Goal: Task Accomplishment & Management: Complete application form

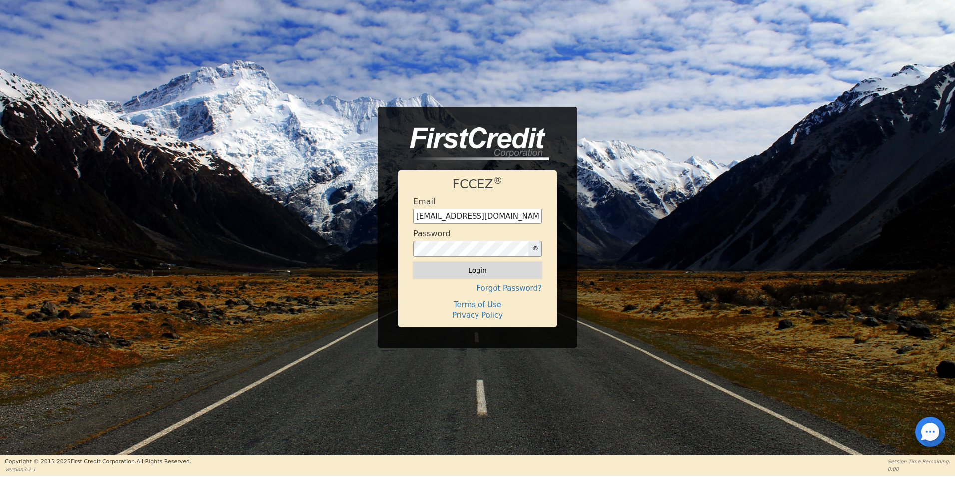
click at [448, 275] on button "Login" at bounding box center [477, 270] width 129 height 17
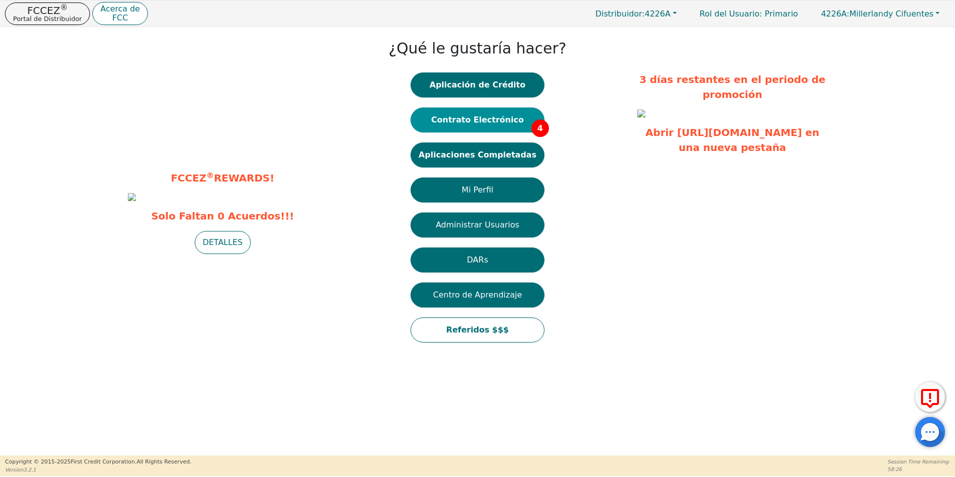
click at [481, 113] on button "Contrato Electrónico 4" at bounding box center [478, 119] width 134 height 25
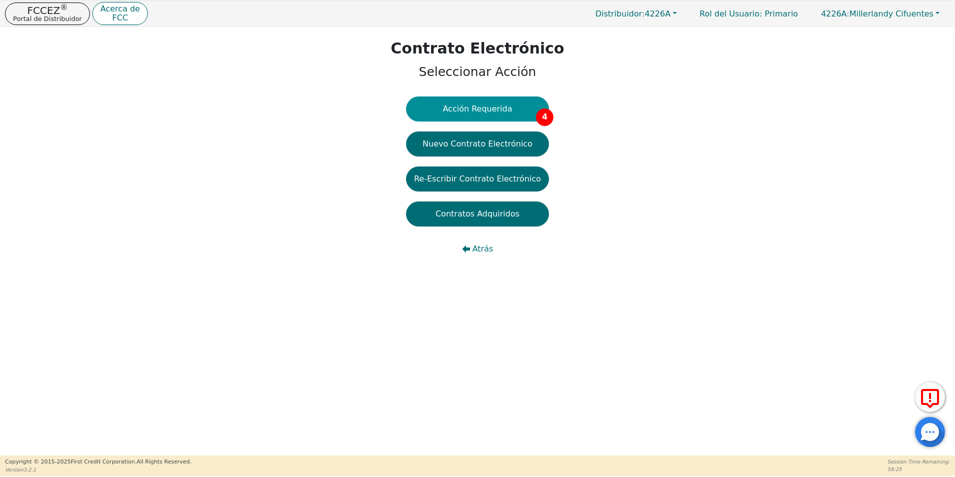
click at [491, 108] on button "Acción Requerida 4" at bounding box center [477, 108] width 143 height 25
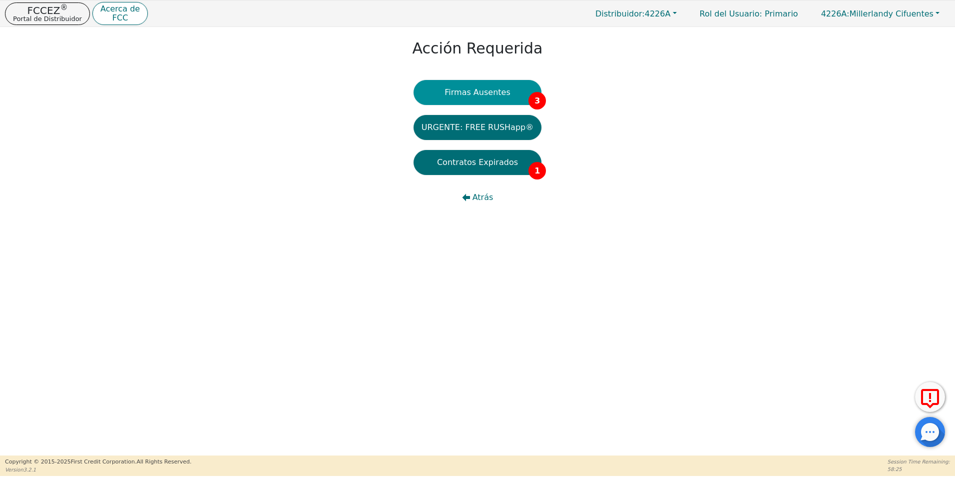
click at [499, 83] on button "Firmas Ausentes 3" at bounding box center [478, 92] width 128 height 25
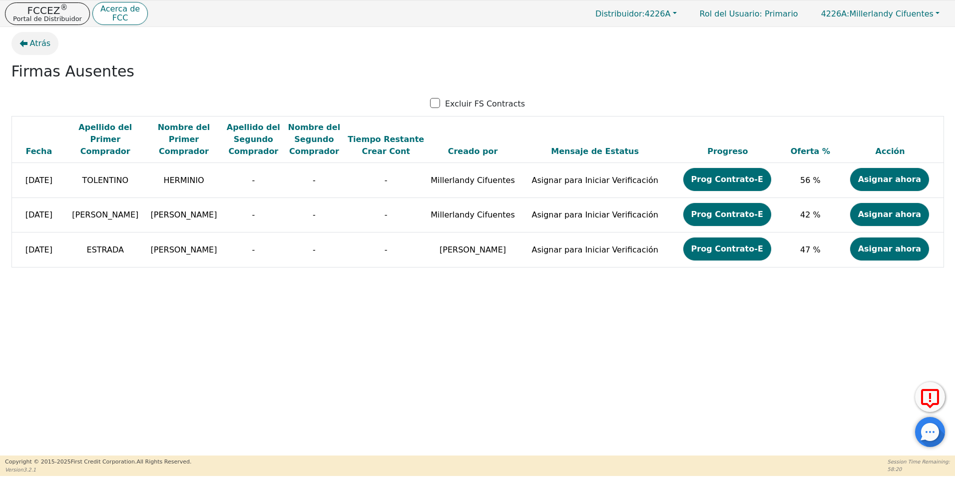
click at [33, 41] on span "Atrás" at bounding box center [40, 43] width 21 height 12
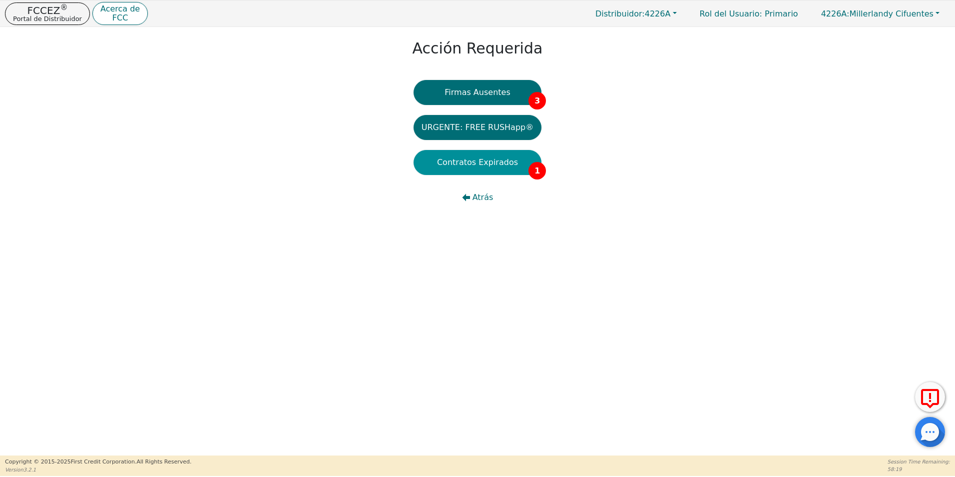
click at [470, 163] on button "Contratos Expirados 1" at bounding box center [478, 162] width 128 height 25
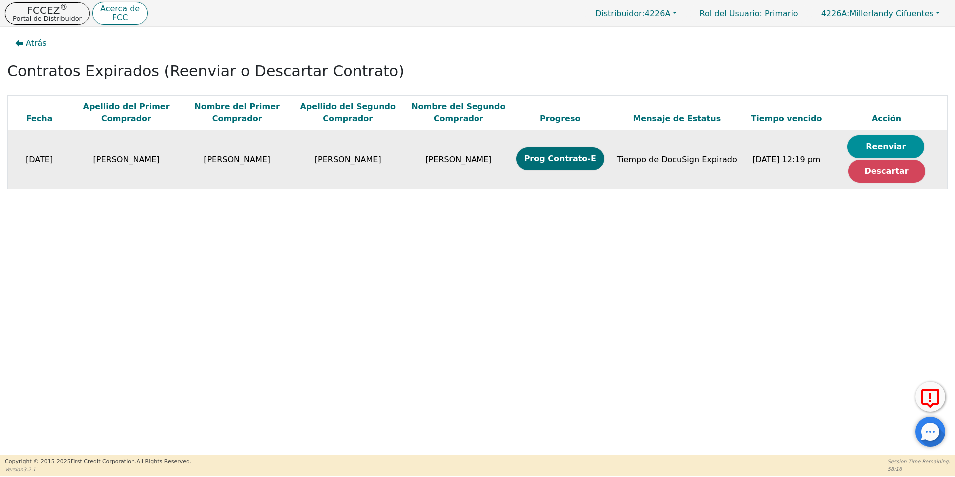
click at [870, 148] on button "Reenviar" at bounding box center [885, 146] width 77 height 23
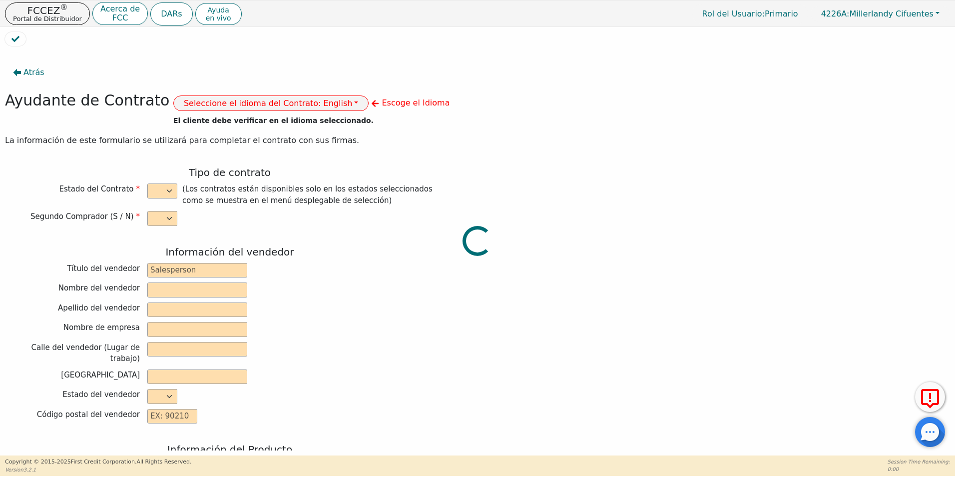
select select "y"
type input "ANALISTA"
type input "FELIX"
type input "PIMENTEL"
type input "DIAMOND PERFECT. DBA AQUAFEEL"
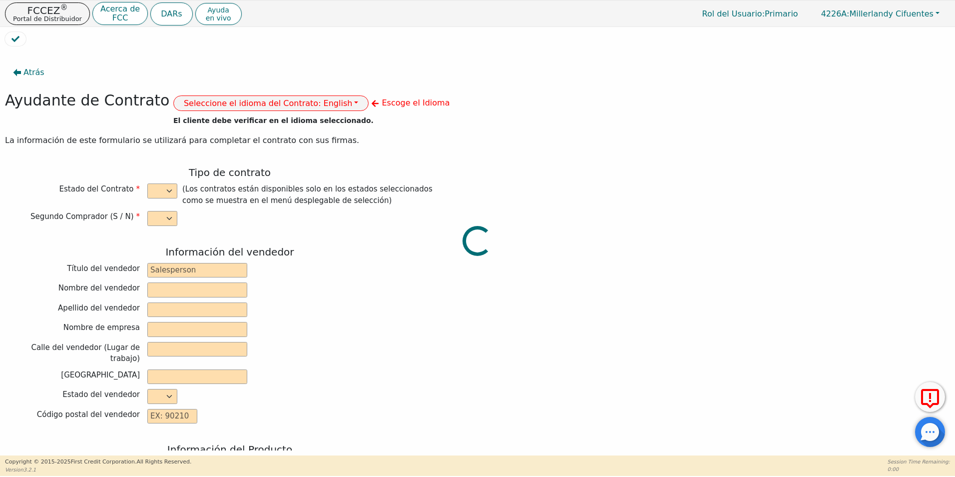
type input "230 CAPCOM AVE STE 103"
type input "WAKE FOREST"
select select "NC"
type input "27587"
type input "WATER PURIFICATION SYSTEM"
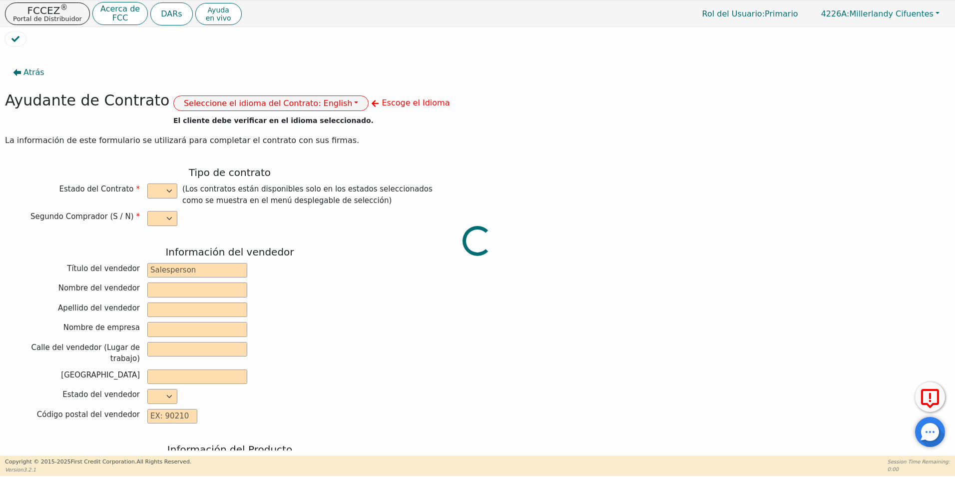
type input "AQUAFEEL"
type input "W525"
type input "HECTOR"
type input "LOPEZ"
type input "hector_lopez908@yahoo.com"
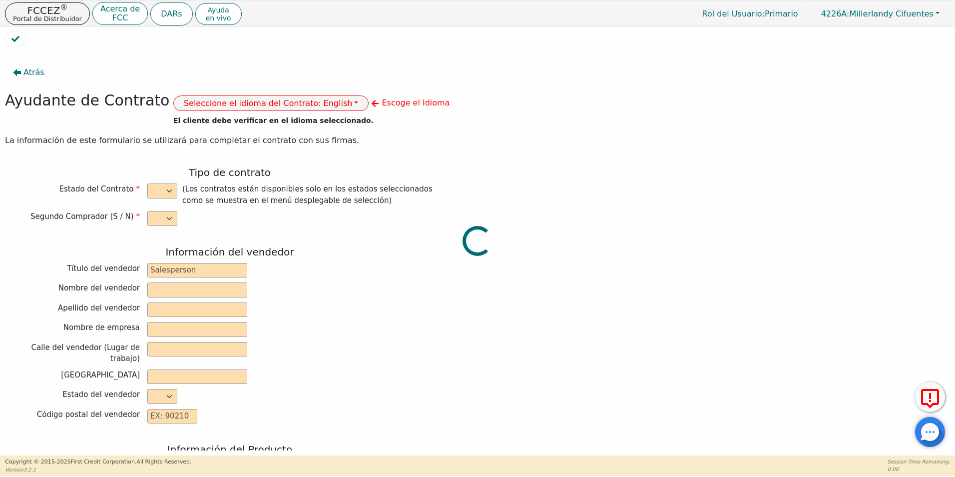
type input "hector_lopez908@yahoo.com"
type input "GUICELA"
type input "LOPEZ"
type input "lpzguicela@aol.com"
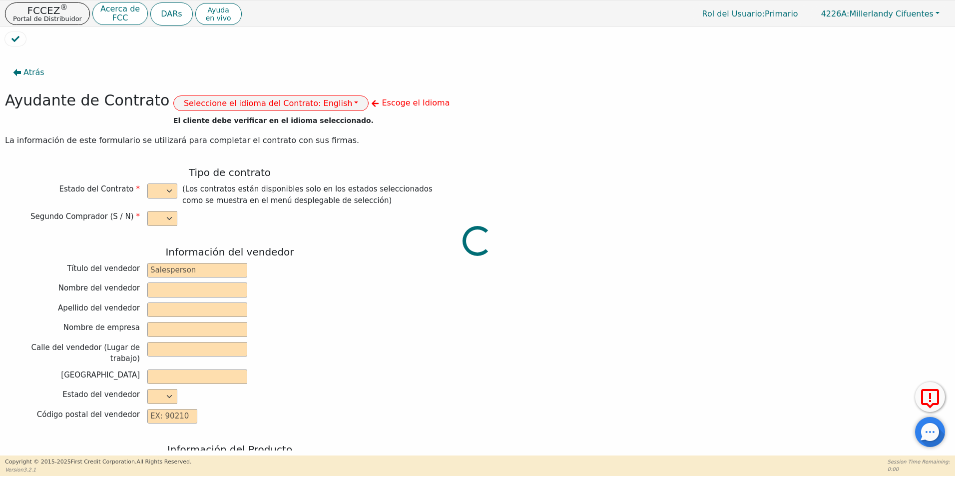
type input "418 PLEASANT AVE"
type input "PISCATAWAY"
type input "Middlesex County"
select select "NJ"
type input "08854"
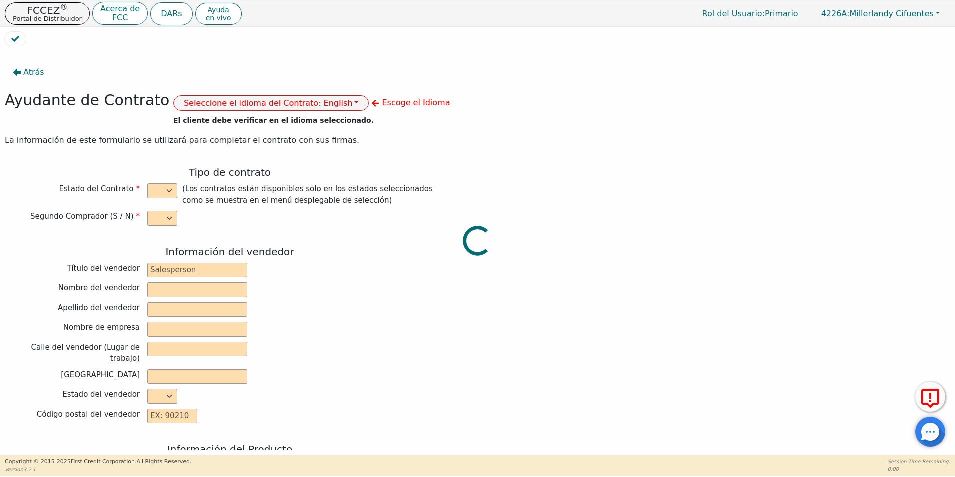
type input "2025-08-29"
type input "10.99"
type input "2025-09-26"
type input "72"
type input "0"
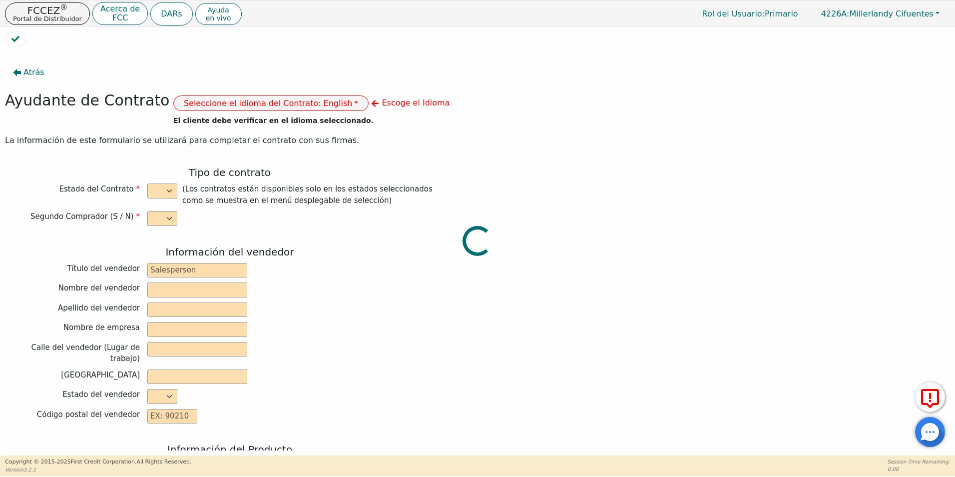
type input "8790.00"
type input "0.00"
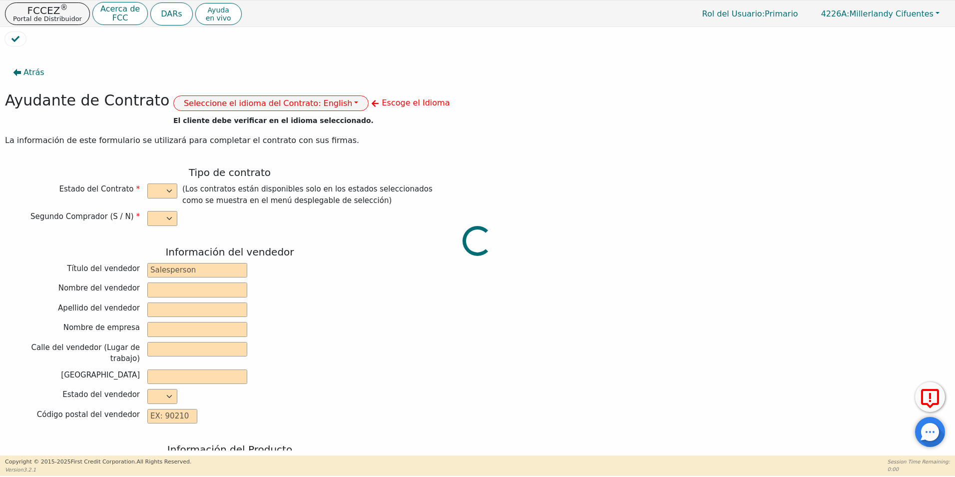
type input "8790.00"
type input "12042.72"
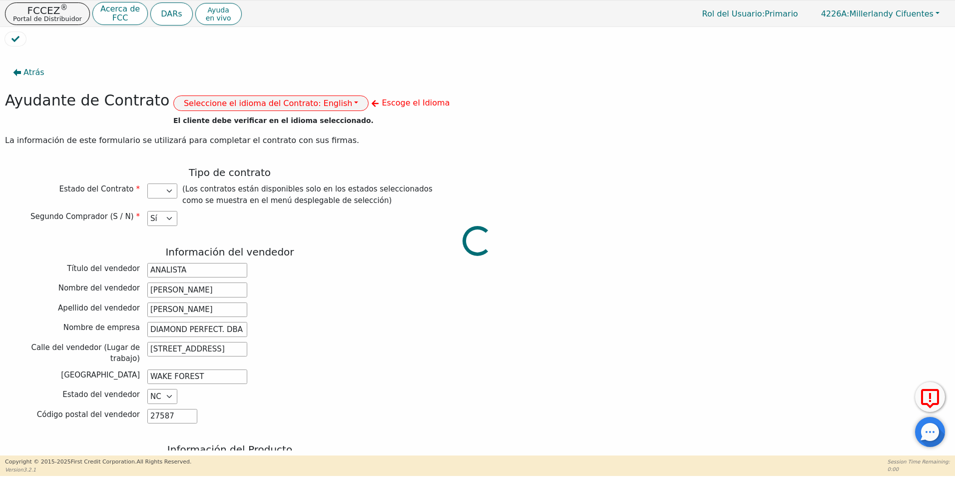
select select "NJ"
click at [309, 104] on button "Seleccione el idioma del Contrato: English" at bounding box center [271, 102] width 196 height 15
click at [212, 137] on link "Español" at bounding box center [213, 138] width 79 height 13
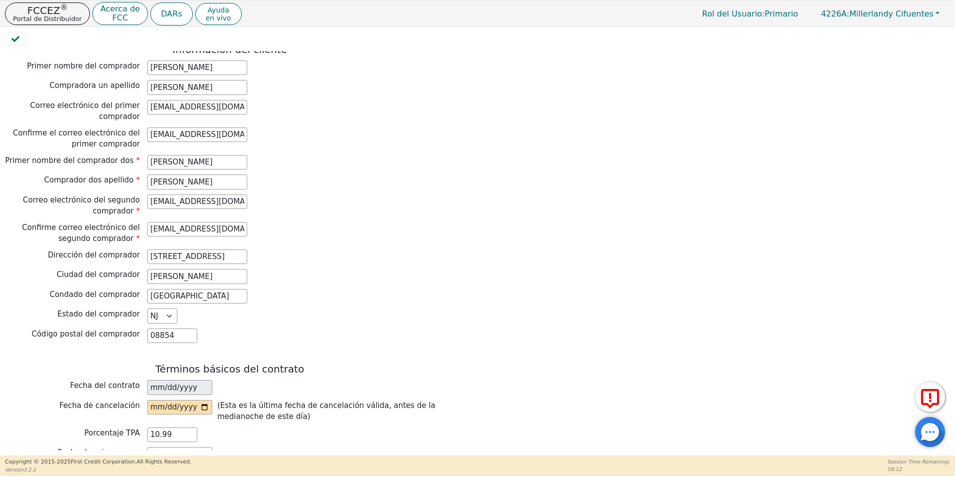
scroll to position [599, 0]
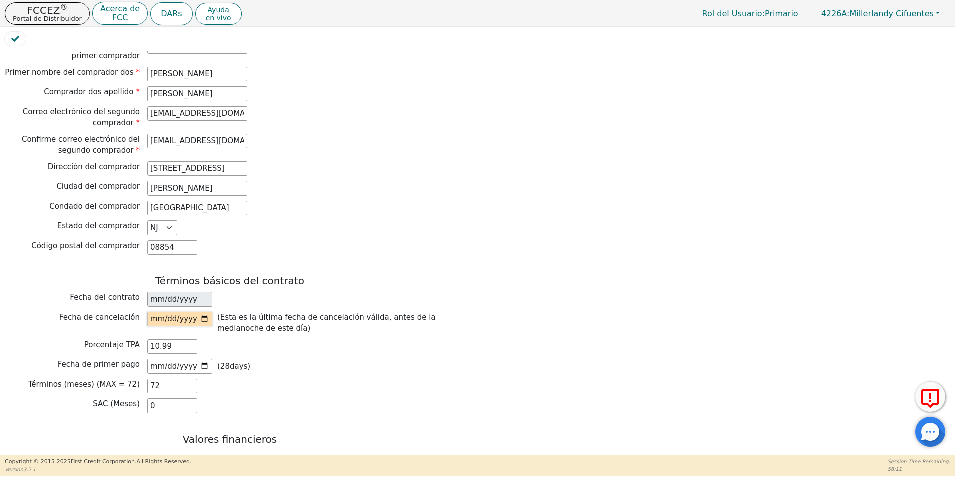
click at [200, 312] on input "date" at bounding box center [179, 319] width 65 height 15
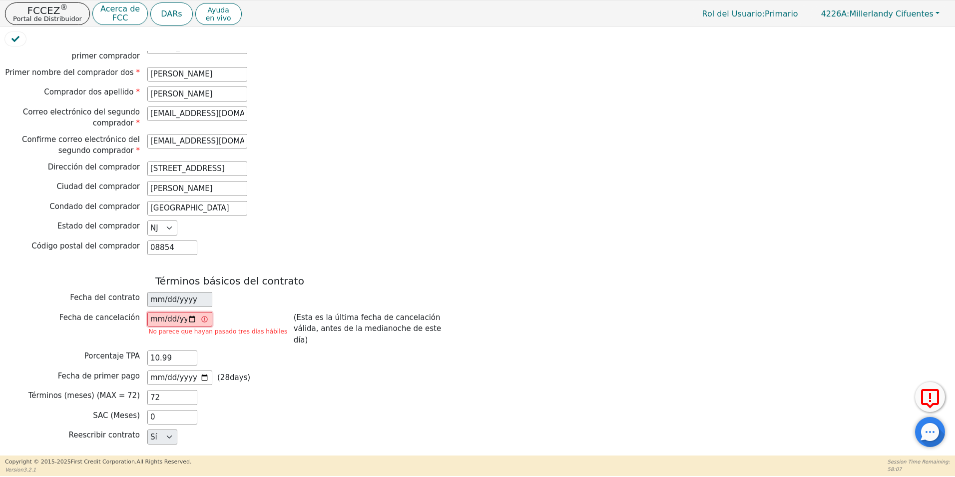
click at [190, 312] on input "2025-08-30" at bounding box center [179, 319] width 65 height 15
type input "2025-09-03"
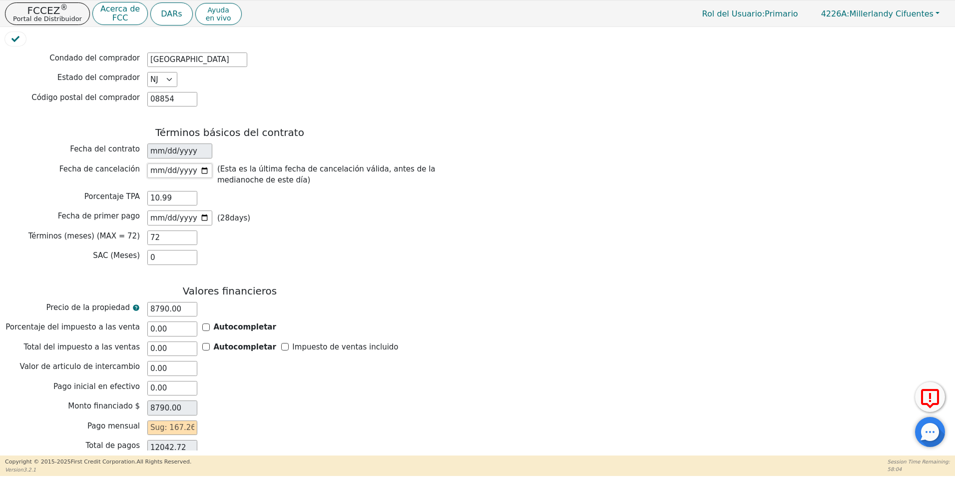
scroll to position [749, 0]
click at [204, 209] on input "2025-09-26" at bounding box center [179, 216] width 65 height 15
type input "2025-09-27"
click at [153, 419] on input "text" at bounding box center [172, 426] width 50 height 15
type input "1"
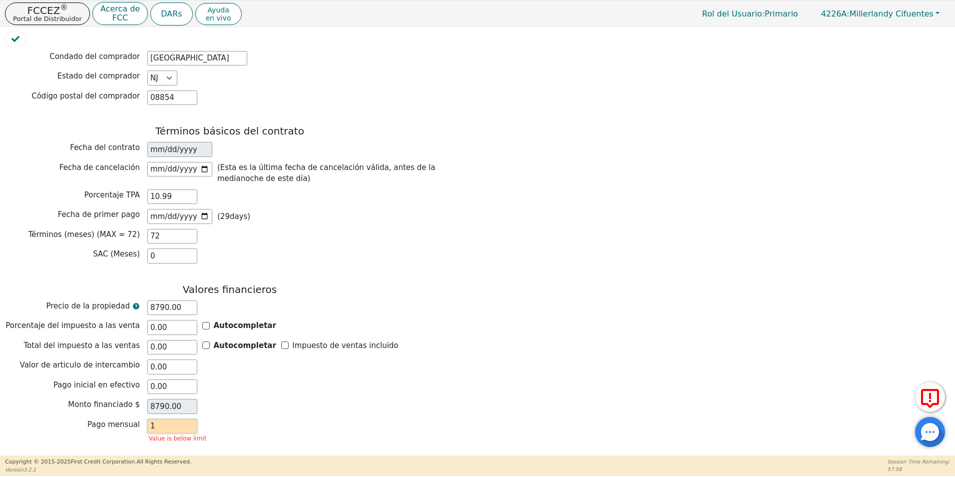
type input "72.00"
type input "16"
type input "1152.00"
type input "167"
type input "12024.00"
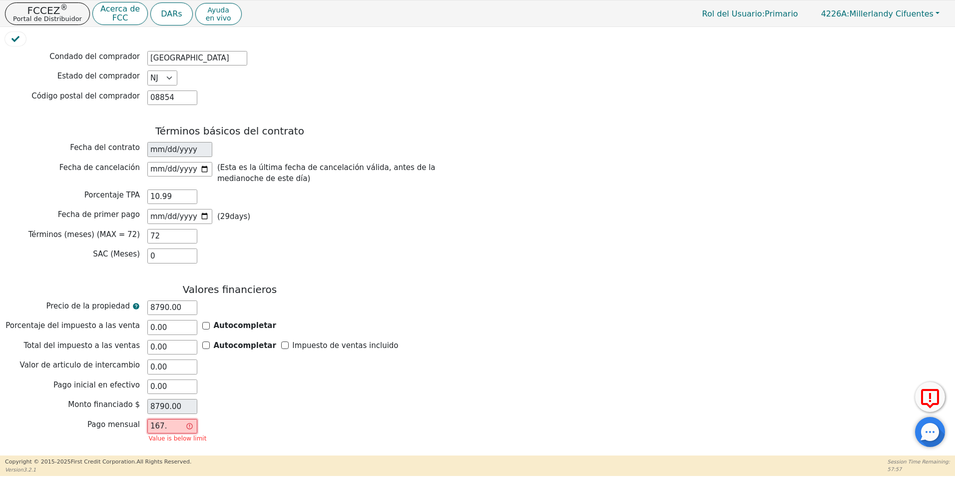
type input "167.2"
type input "12038.40"
type input "167.26"
type input "12042.72"
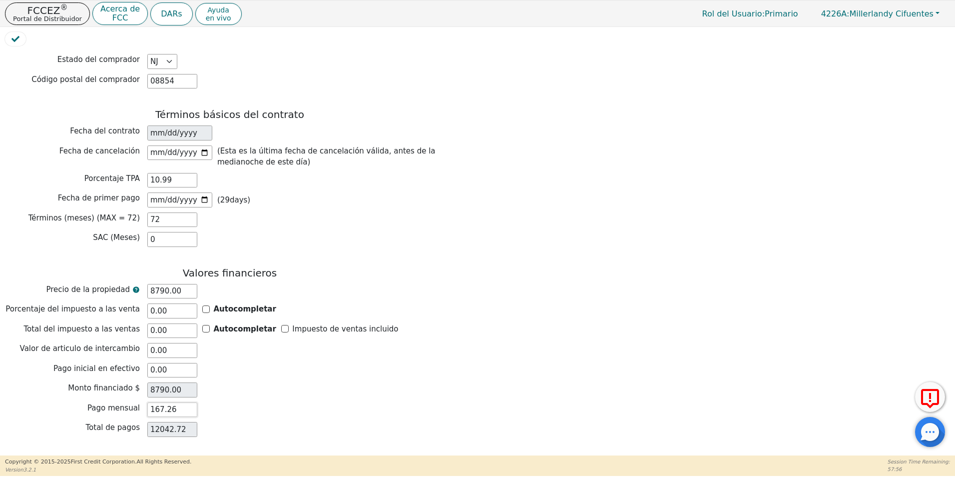
scroll to position [774, 0]
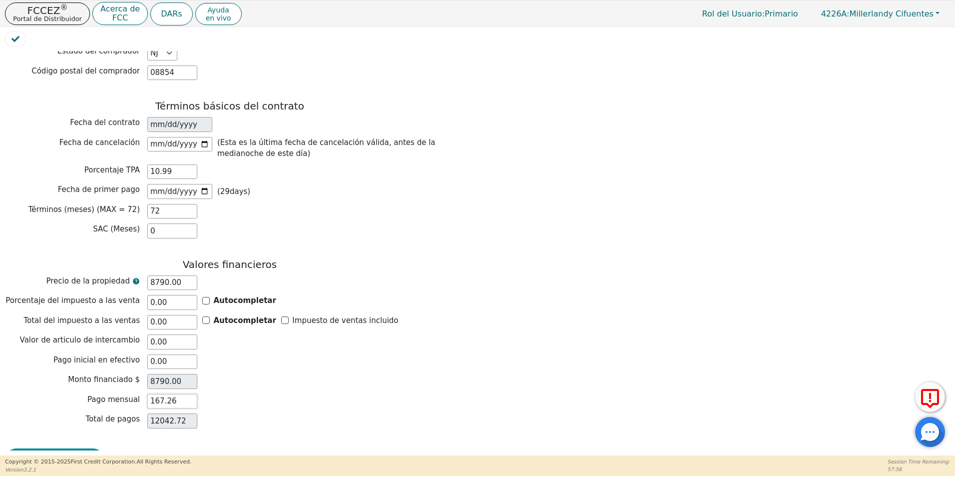
type input "167.26"
click at [63, 448] on button "Revision de Contrato" at bounding box center [54, 459] width 99 height 23
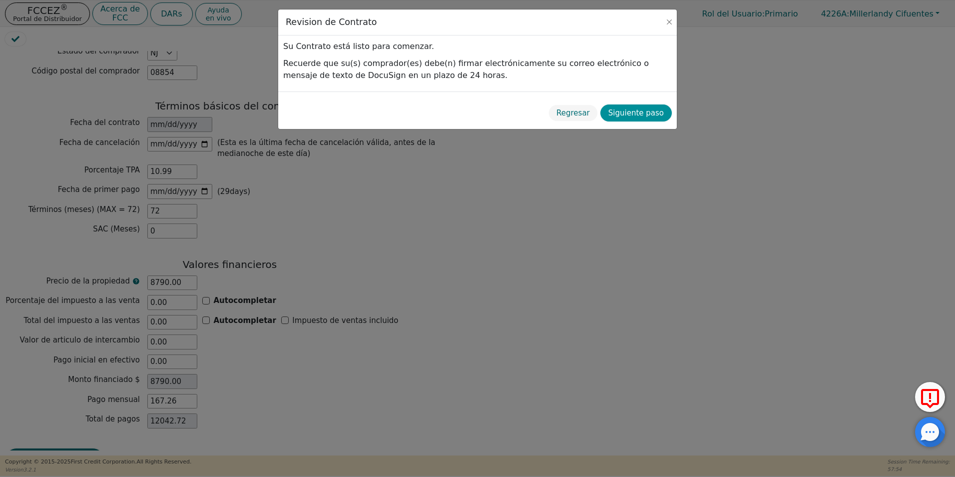
click at [634, 114] on button "Siguiente paso" at bounding box center [635, 112] width 71 height 17
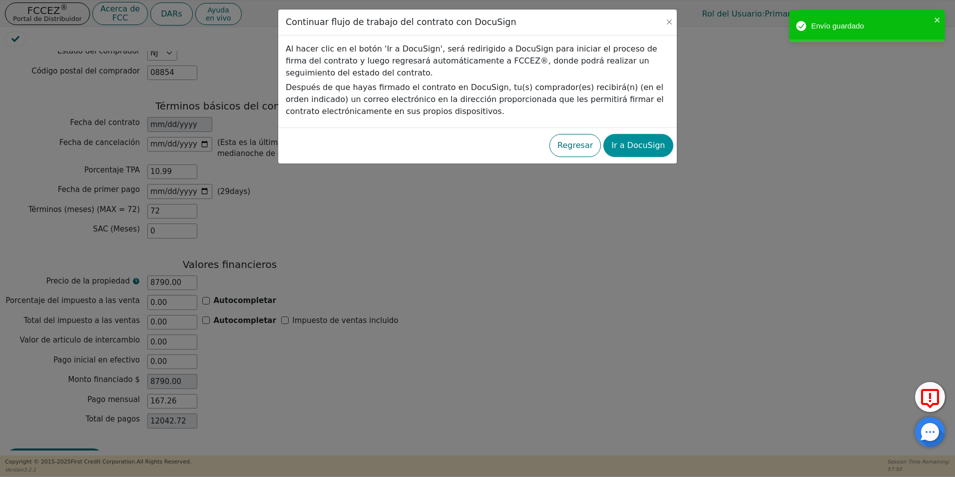
click at [656, 146] on button "Ir a DocuSign" at bounding box center [637, 145] width 69 height 23
